Goal: Task Accomplishment & Management: Complete application form

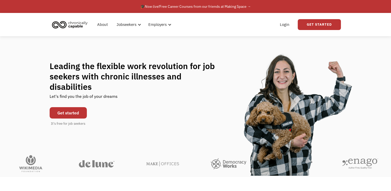
click at [80, 108] on link "Get started" at bounding box center [68, 112] width 37 height 11
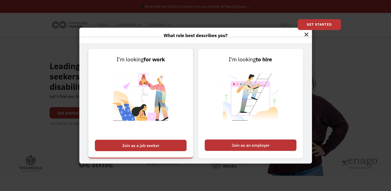
click at [169, 145] on div "Join as a job seeker" at bounding box center [141, 144] width 92 height 11
